Goal: Task Accomplishment & Management: Use online tool/utility

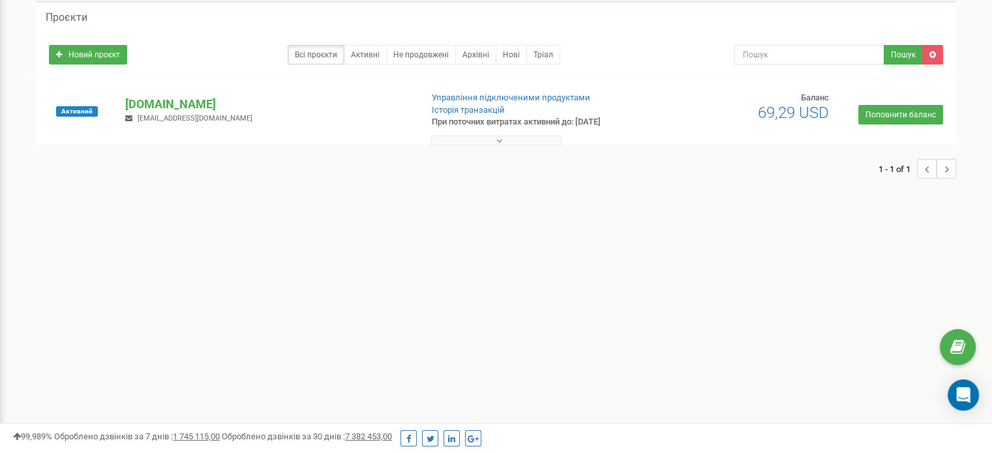
click at [527, 141] on button at bounding box center [496, 141] width 130 height 10
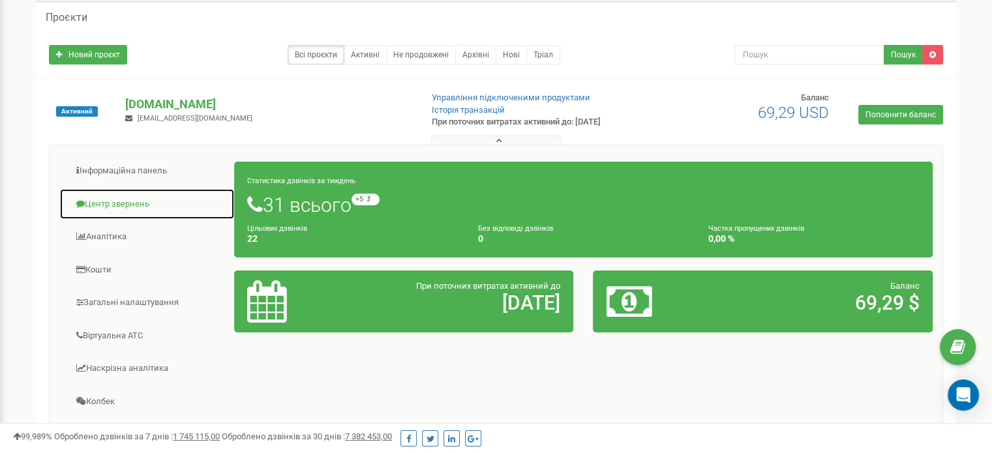
click at [121, 200] on link "Центр звернень" at bounding box center [146, 204] width 175 height 32
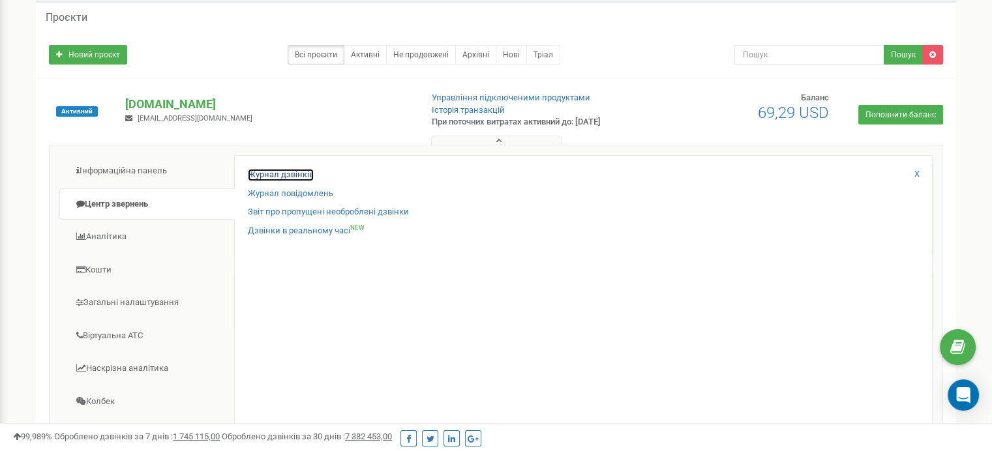
click at [282, 173] on link "Журнал дзвінків" at bounding box center [281, 175] width 66 height 12
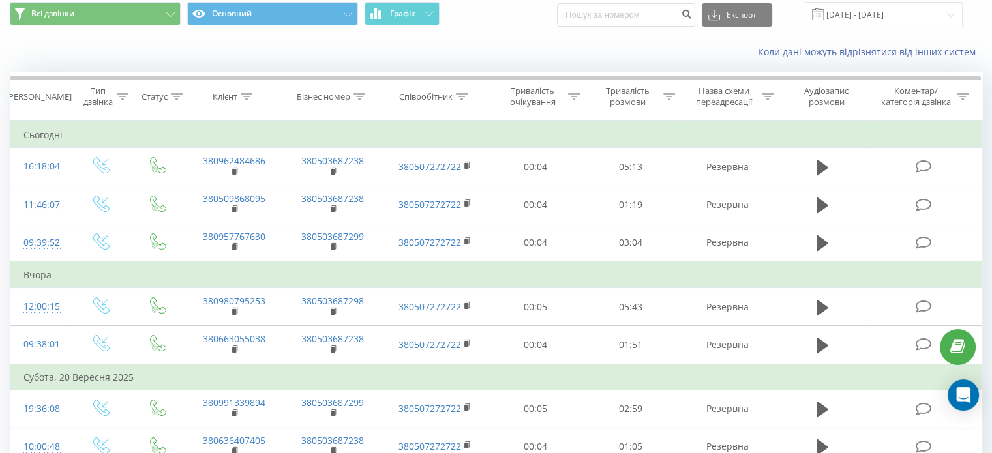
scroll to position [65, 0]
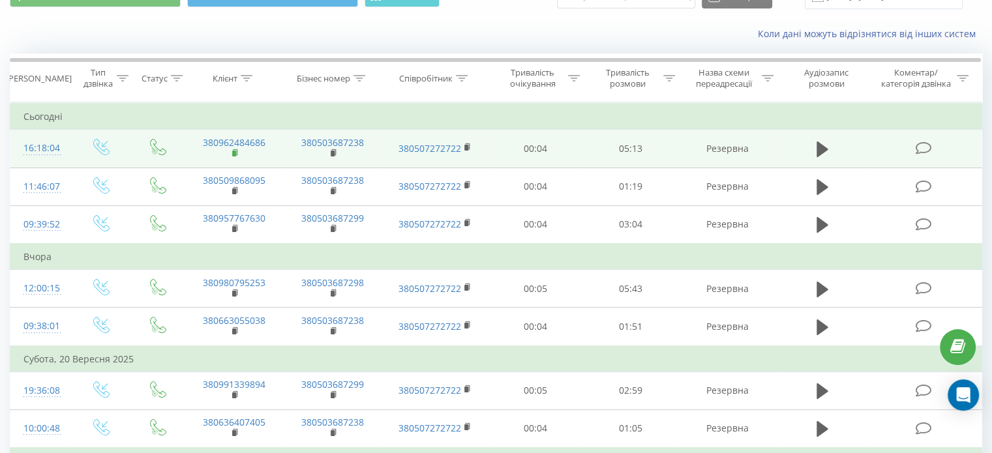
click at [237, 149] on icon at bounding box center [235, 152] width 5 height 6
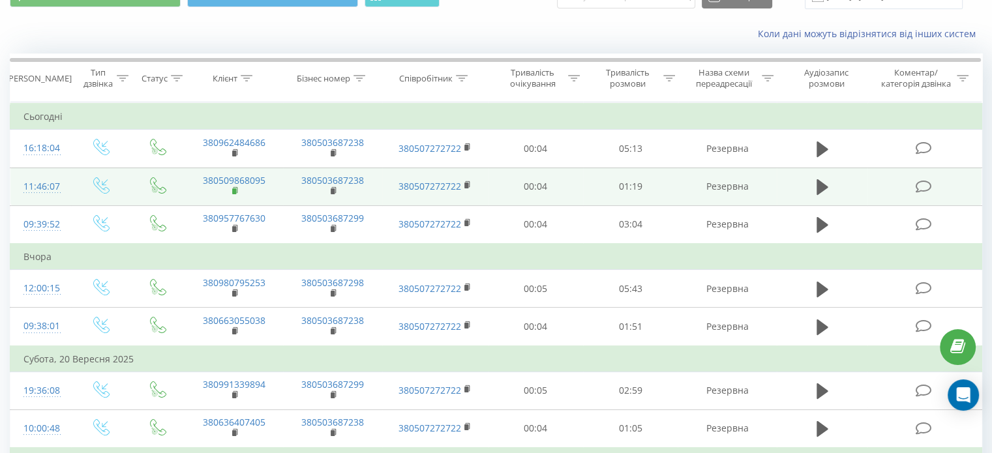
click at [235, 191] on rect at bounding box center [234, 191] width 4 height 6
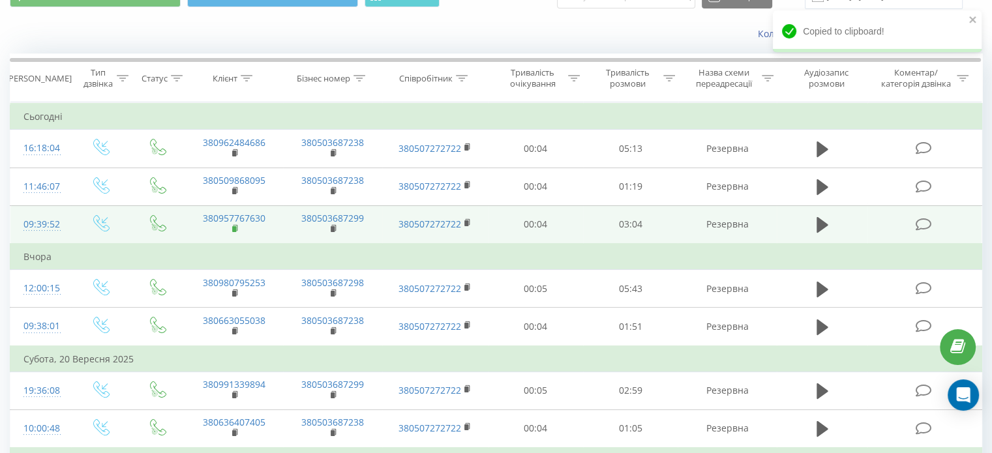
click at [235, 228] on rect at bounding box center [234, 229] width 4 height 6
